Goal: Navigation & Orientation: Find specific page/section

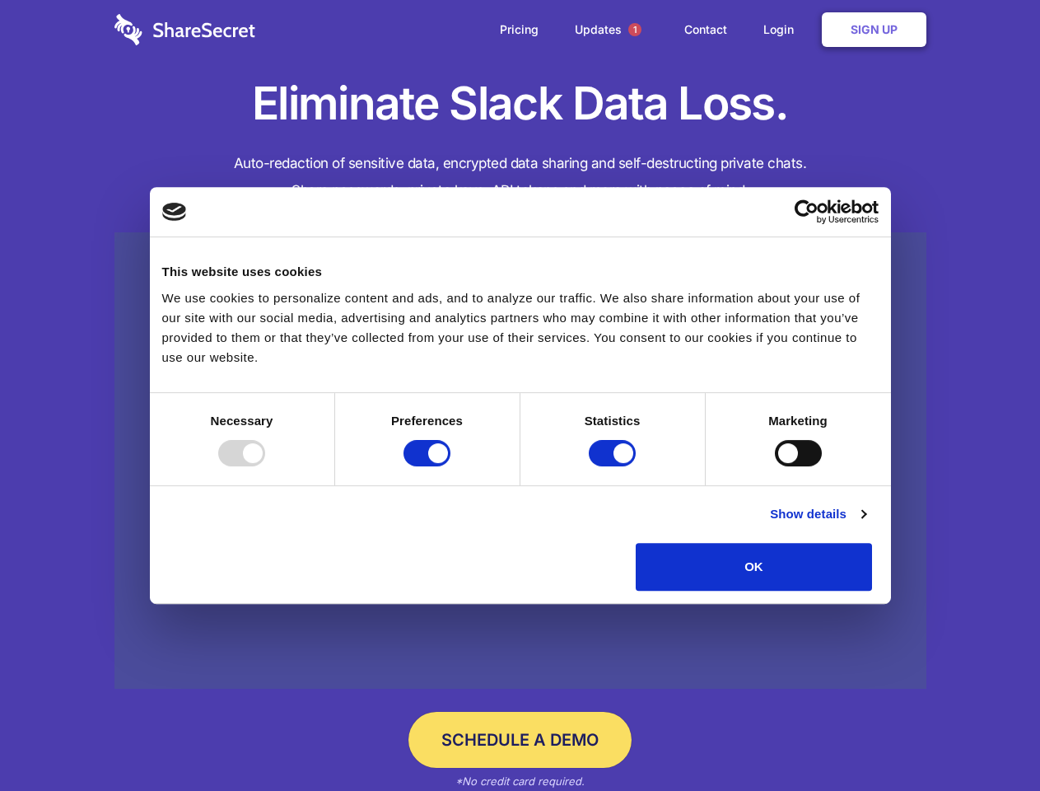
click at [265, 466] on div at bounding box center [241, 453] width 47 height 26
click at [450, 466] on input "Preferences" at bounding box center [427, 453] width 47 height 26
checkbox input "false"
click at [614, 466] on input "Statistics" at bounding box center [612, 453] width 47 height 26
checkbox input "false"
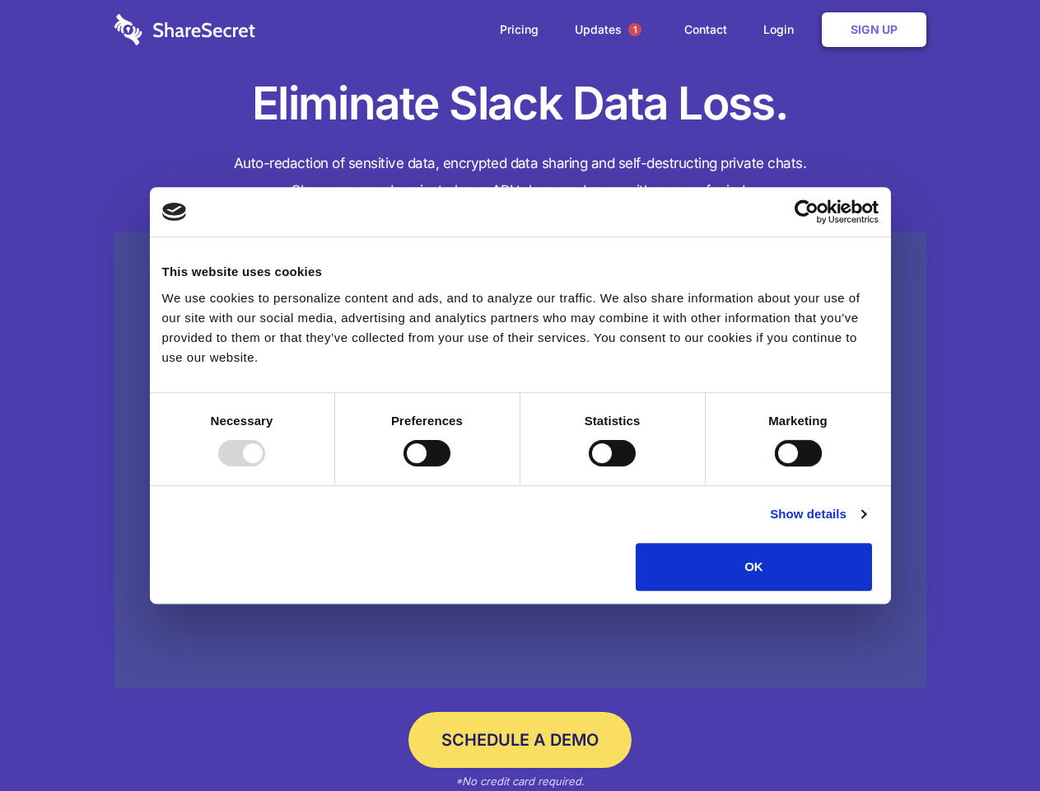
click at [775, 466] on input "Marketing" at bounding box center [798, 453] width 47 height 26
checkbox input "true"
click at [866, 524] on link "Show details" at bounding box center [818, 514] width 96 height 20
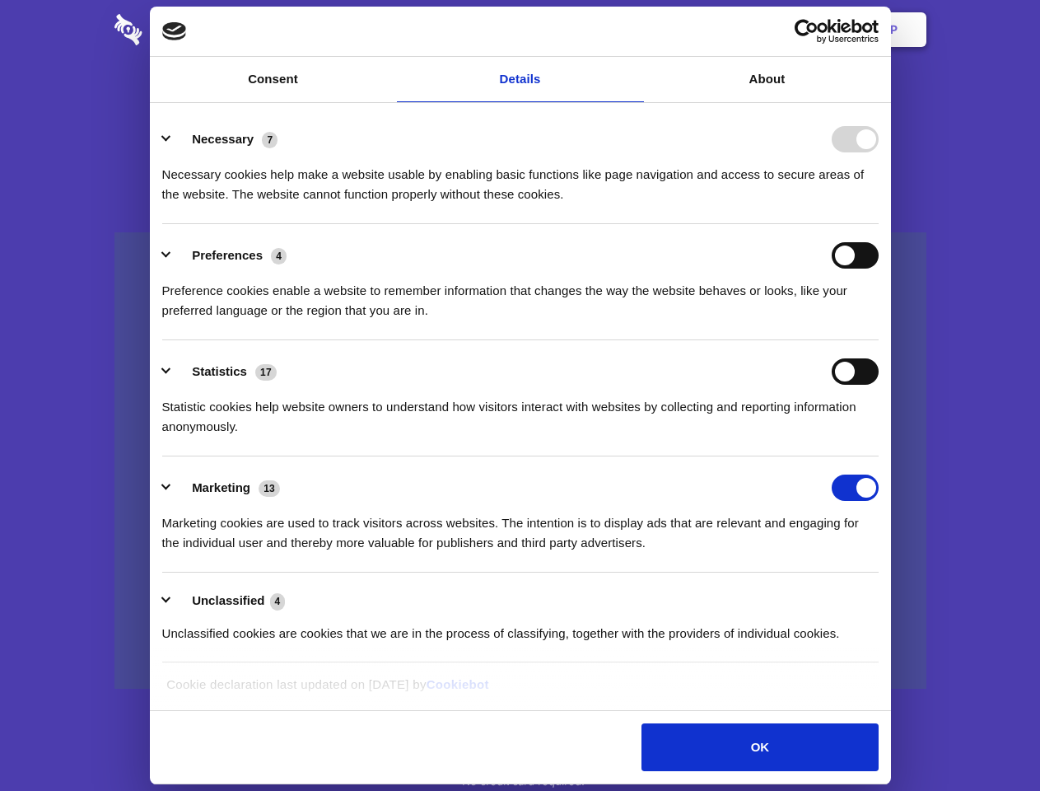
click at [879, 224] on li "Necessary 7 Necessary cookies help make a website usable by enabling basic func…" at bounding box center [520, 166] width 716 height 116
click at [634, 30] on span "1" at bounding box center [634, 29] width 13 height 13
